Goal: Navigation & Orientation: Find specific page/section

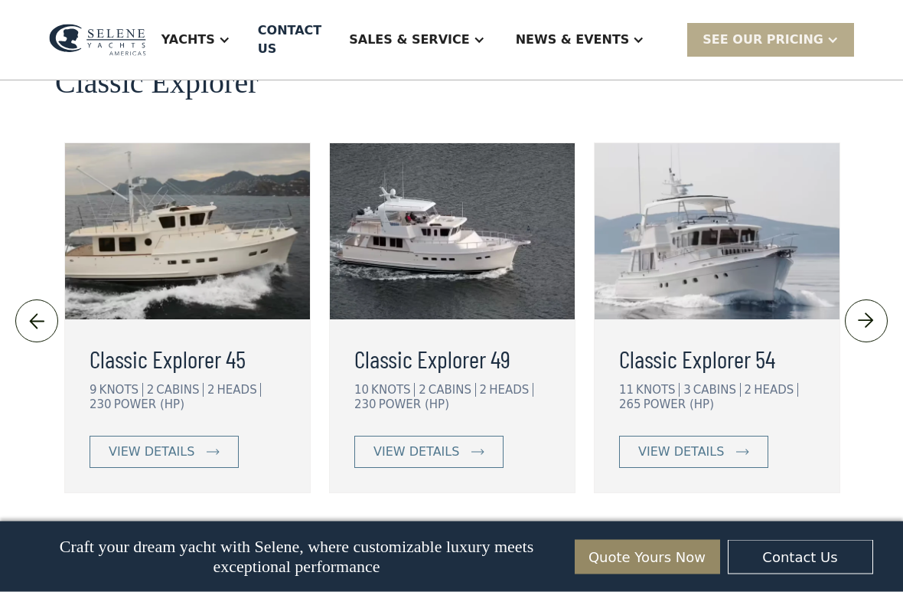
scroll to position [3268, 0]
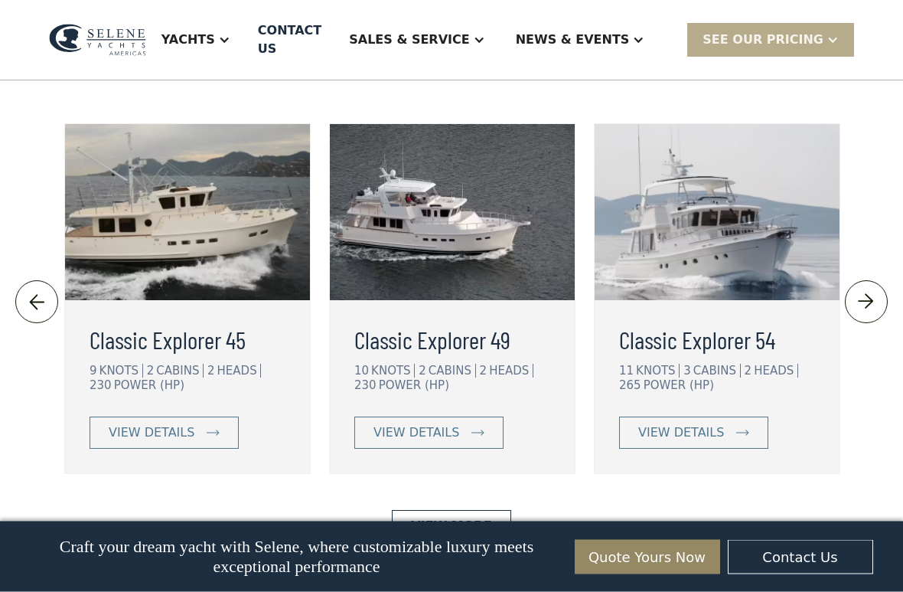
click at [49, 347] on div at bounding box center [36, 302] width 43 height 357
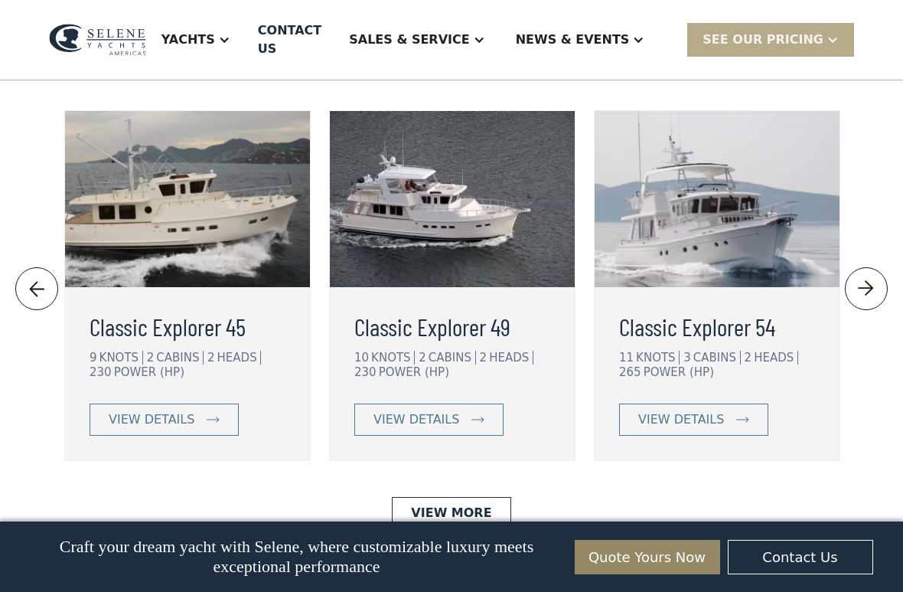
scroll to position [3290, 0]
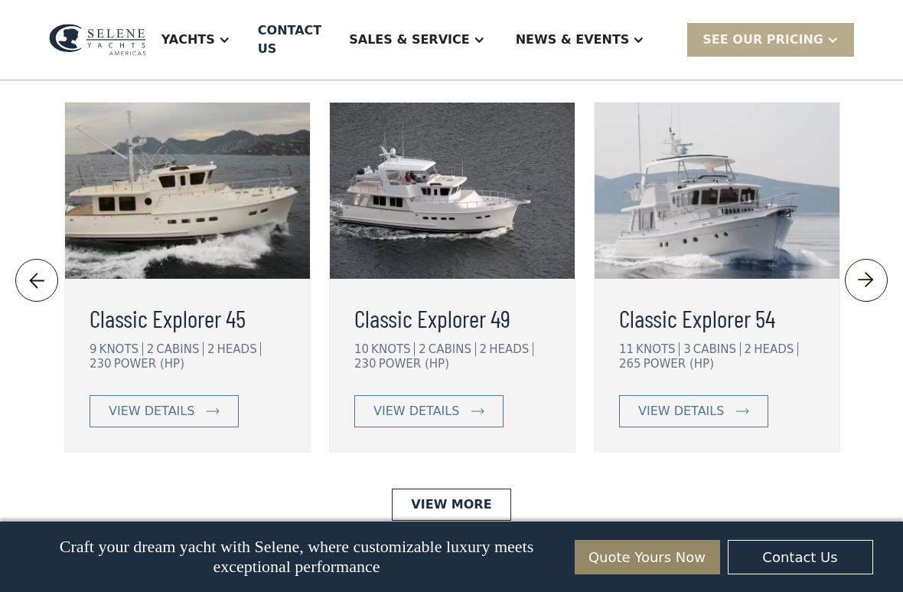
click at [448, 279] on img at bounding box center [452, 191] width 245 height 176
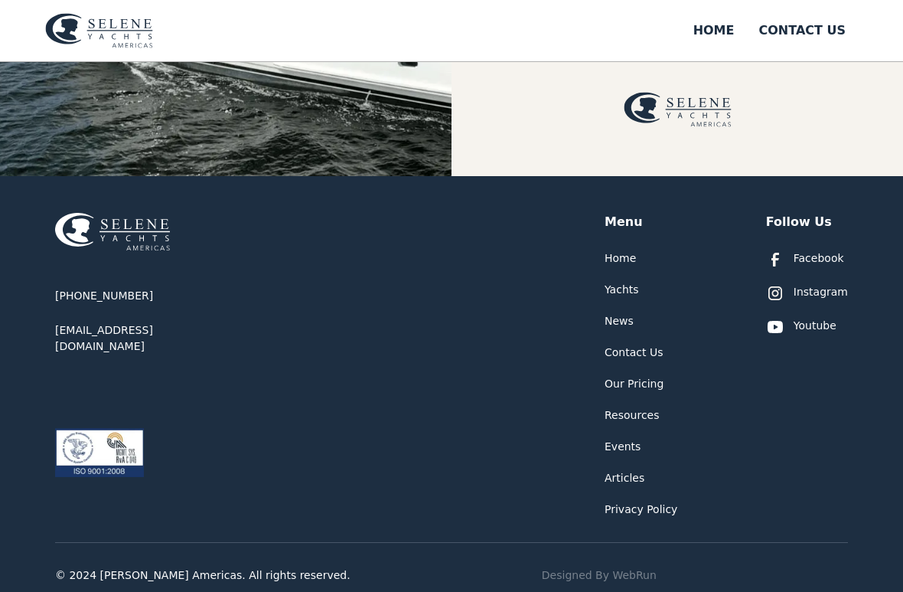
scroll to position [478, 0]
click at [624, 252] on div "Home" at bounding box center [620, 258] width 31 height 16
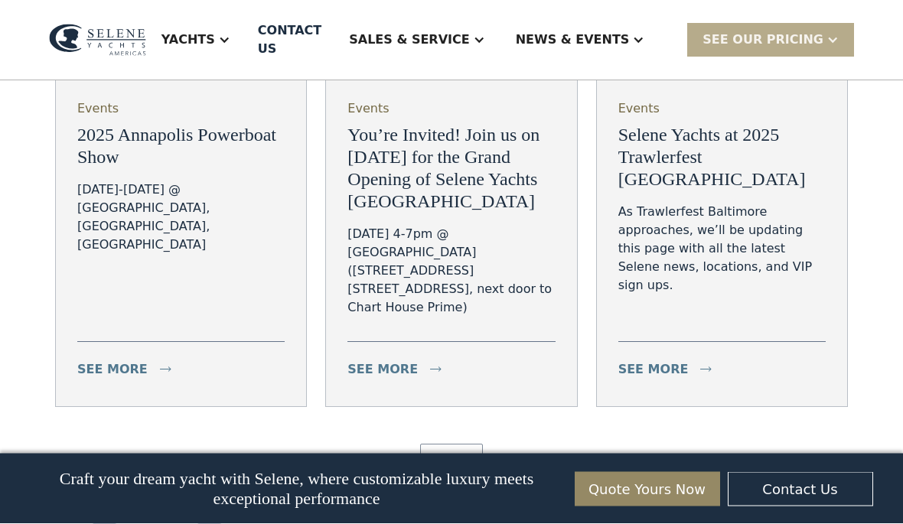
scroll to position [5288, 0]
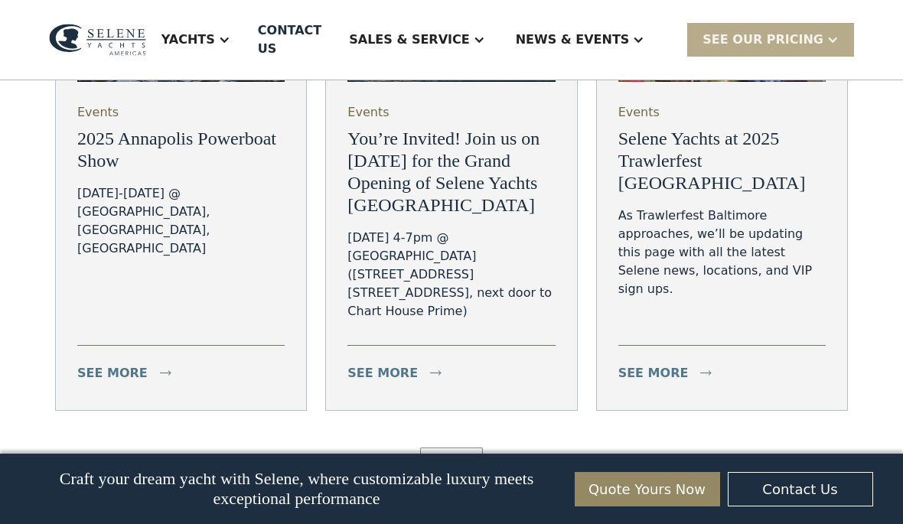
click at [119, 410] on link "Events 2025 Annapolis Powerboat Show October 2-5 @ City Dock, Annapolis, MD see…" at bounding box center [181, 169] width 252 height 481
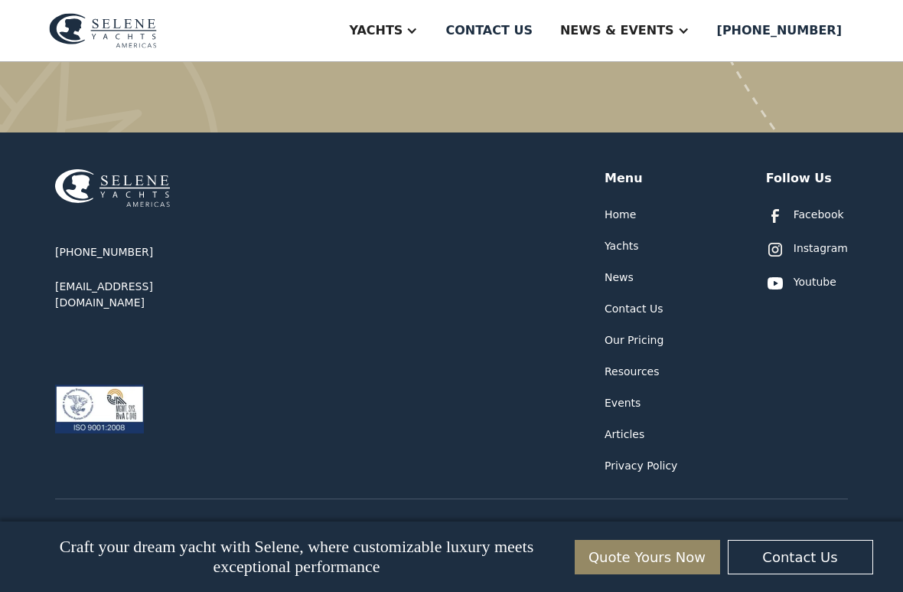
scroll to position [2838, 0]
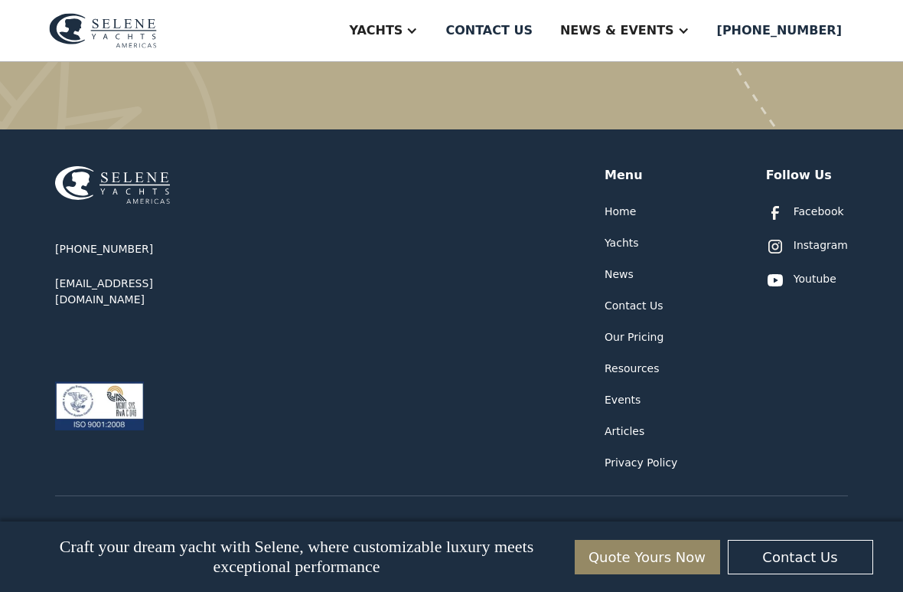
click at [619, 166] on div "Menu" at bounding box center [624, 175] width 38 height 18
click at [617, 166] on div "Menu" at bounding box center [624, 175] width 38 height 18
click at [36, 255] on div "[PHONE_NUMBER] [EMAIL_ADDRESS][DOMAIN_NAME] Menu Home Yachts News Contact Us Ou…" at bounding box center [451, 357] width 903 height 456
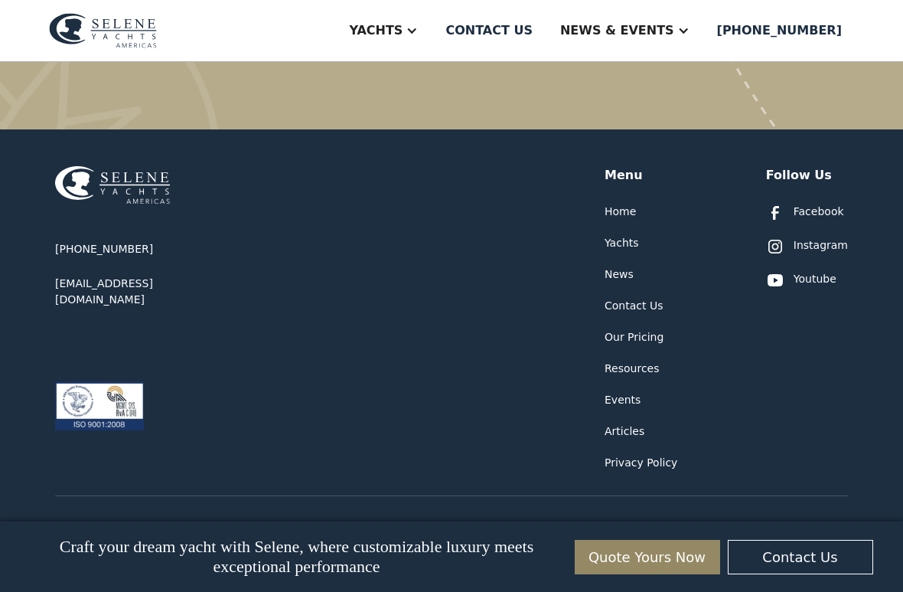
click at [624, 360] on div "Resources" at bounding box center [632, 368] width 55 height 16
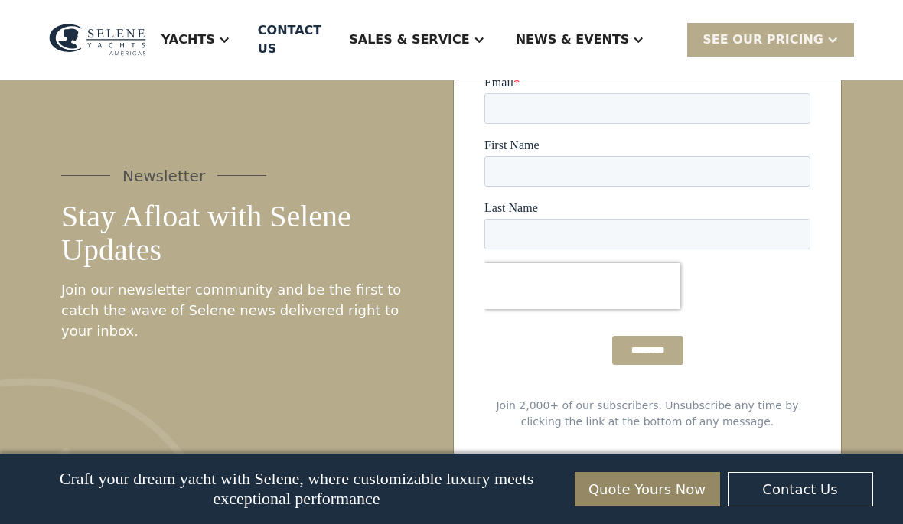
scroll to position [3858, 0]
